Goal: Browse casually: Explore the website without a specific task or goal

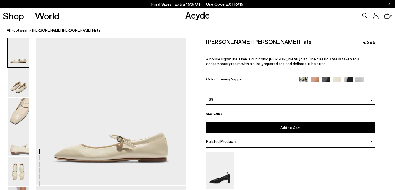
click at [205, 20] on link "Aeyde" at bounding box center [197, 15] width 25 height 12
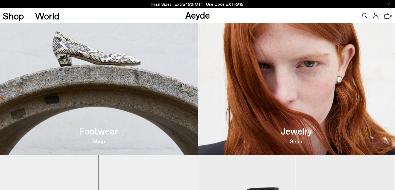
scroll to position [219, 0]
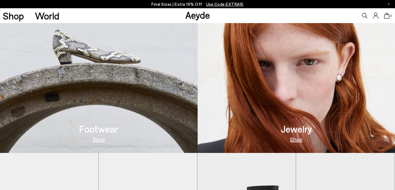
click at [129, 116] on img at bounding box center [99, 62] width 198 height 182
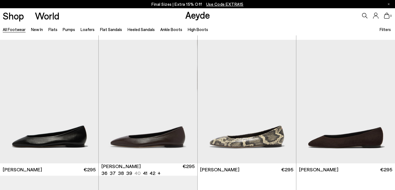
scroll to position [816, 0]
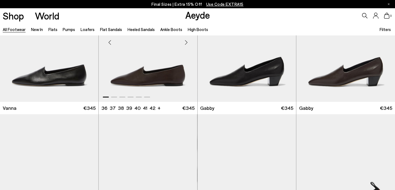
scroll to position [1119, 0]
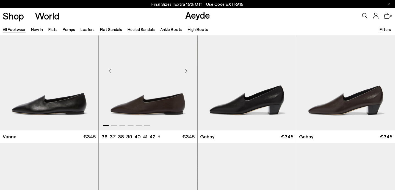
click at [186, 68] on div "Next slide" at bounding box center [186, 71] width 16 height 16
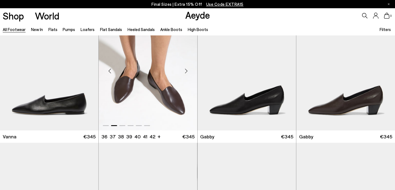
click at [186, 68] on div "Next slide" at bounding box center [186, 71] width 16 height 16
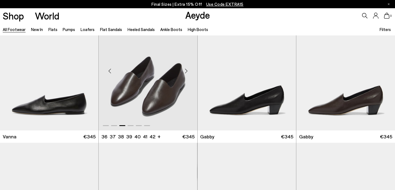
click at [186, 68] on div "Next slide" at bounding box center [186, 71] width 16 height 16
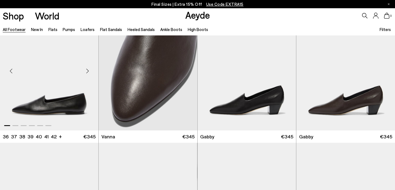
click at [87, 70] on div "Next slide" at bounding box center [87, 71] width 16 height 16
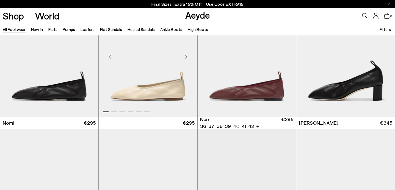
scroll to position [1218, 0]
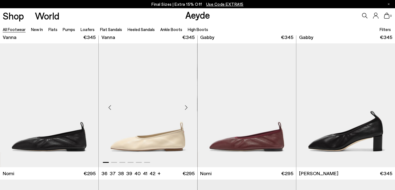
click at [185, 110] on div "Next slide" at bounding box center [186, 108] width 16 height 16
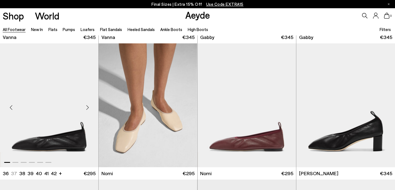
click at [86, 105] on div "Next slide" at bounding box center [87, 108] width 16 height 16
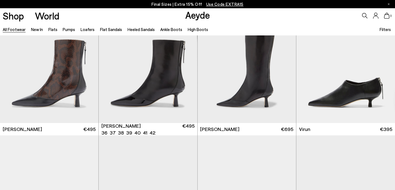
scroll to position [1672, 0]
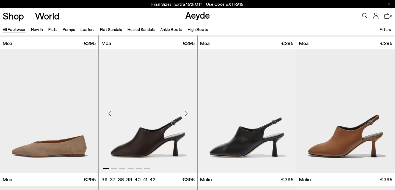
scroll to position [2430, 0]
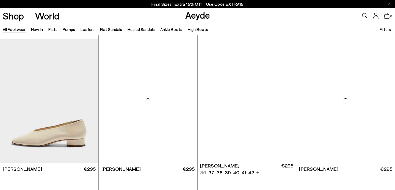
scroll to position [2867, 0]
